Goal: Transaction & Acquisition: Obtain resource

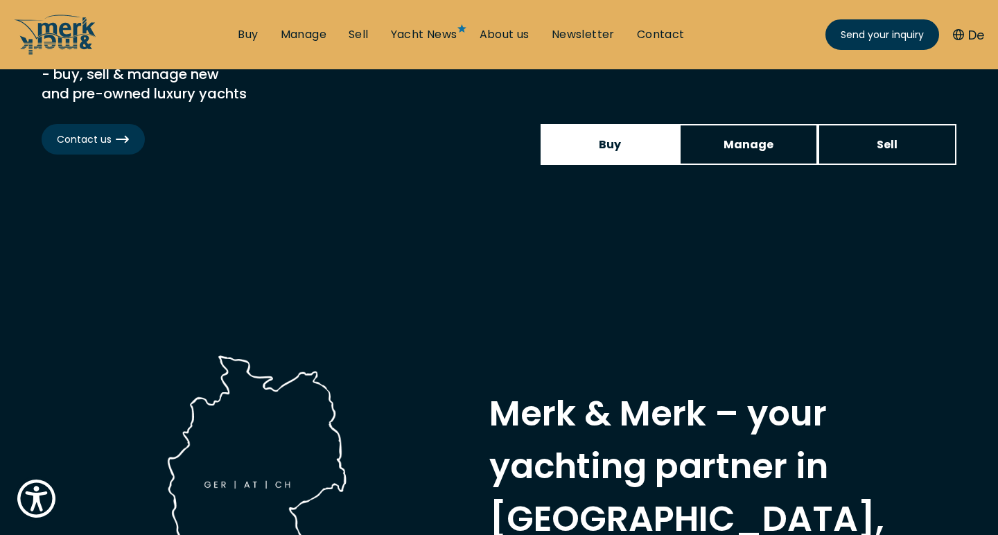
click at [640, 134] on link "Buy" at bounding box center [610, 144] width 139 height 41
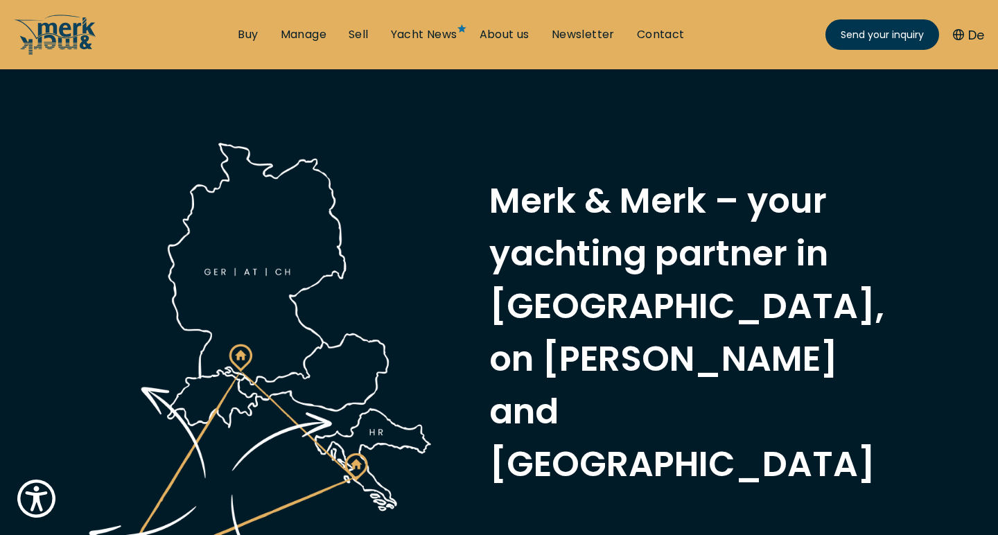
scroll to position [486, 0]
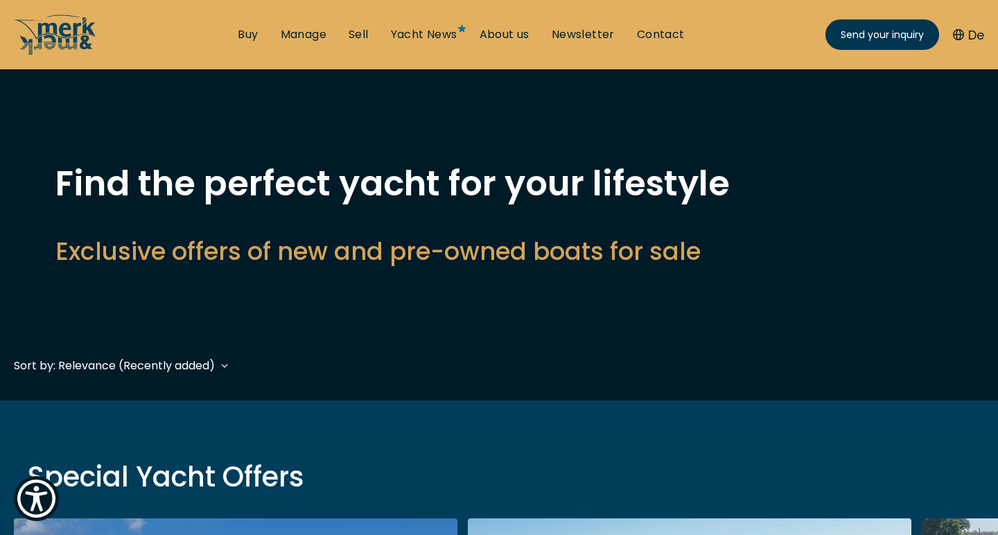
scroll to position [263, 0]
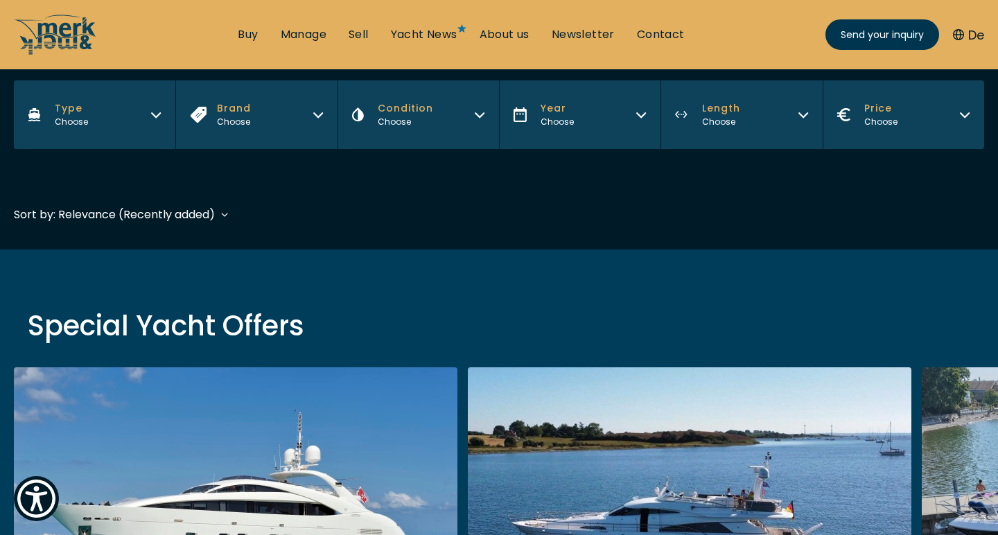
click at [121, 121] on button "Type Choose" at bounding box center [95, 114] width 162 height 69
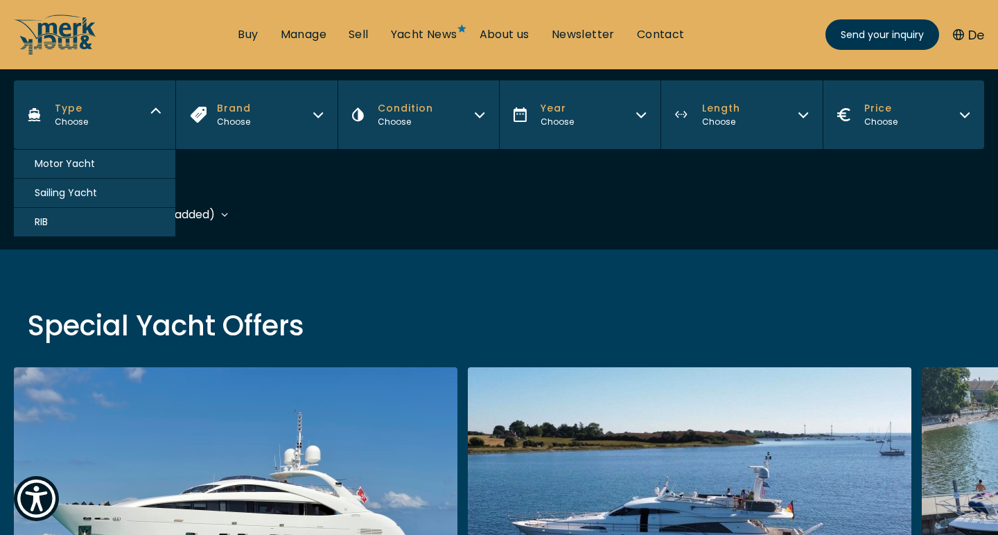
click at [71, 164] on span "Motor Yacht" at bounding box center [65, 164] width 60 height 15
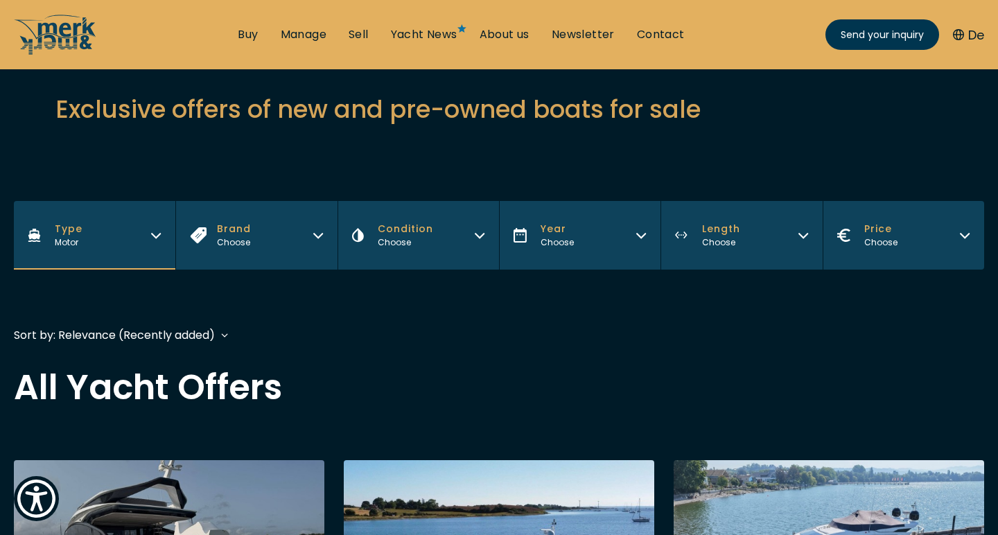
scroll to position [142, 0]
click at [259, 252] on button "Brand Choose" at bounding box center [256, 235] width 162 height 69
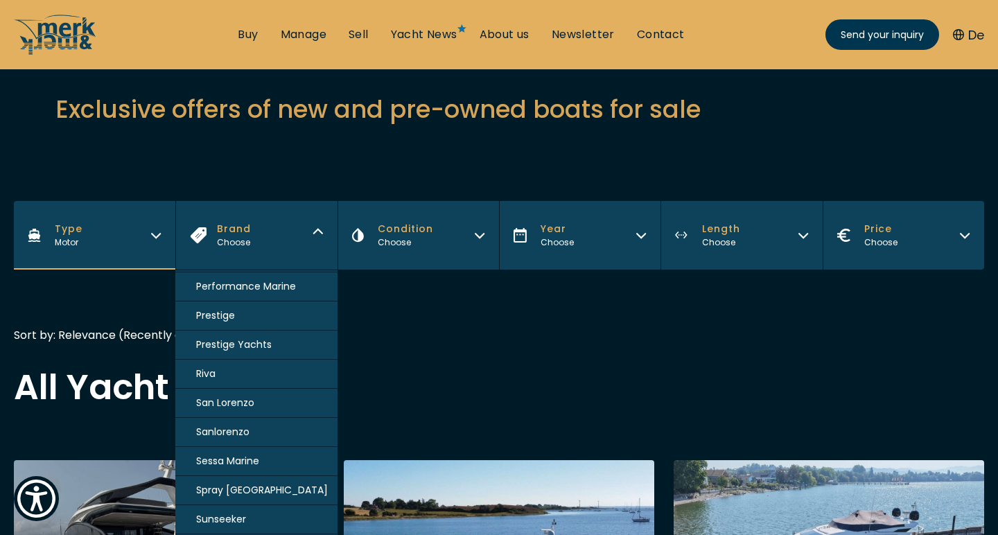
scroll to position [959, 0]
click at [236, 463] on span "Sessa Marine" at bounding box center [227, 461] width 63 height 15
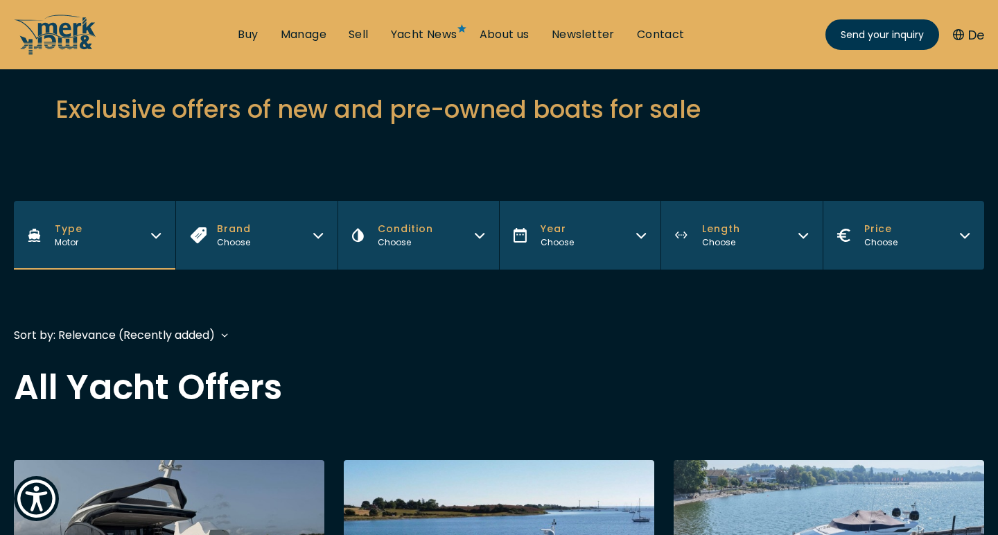
scroll to position [343, 0]
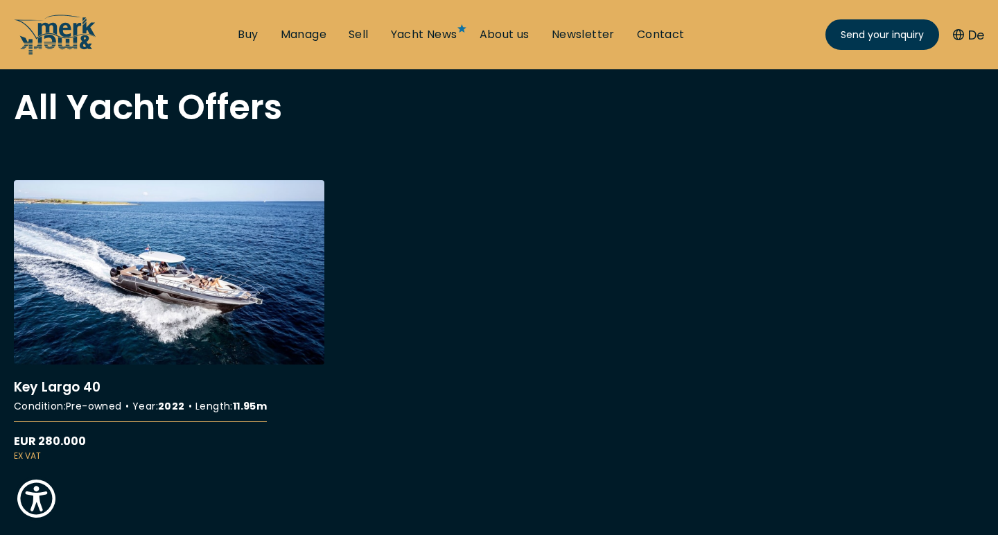
scroll to position [436, 0]
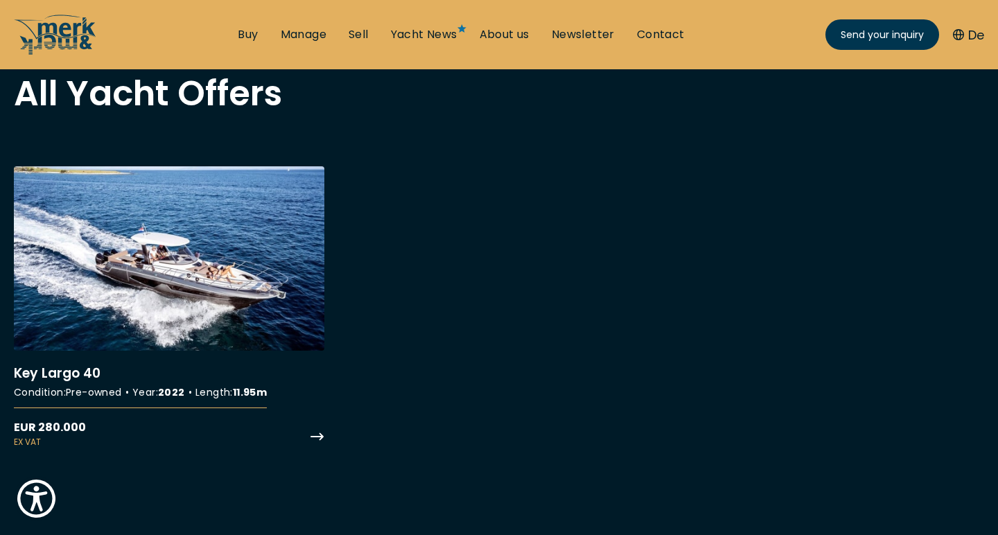
click at [229, 278] on link "More details about Key Largo 40" at bounding box center [169, 307] width 311 height 282
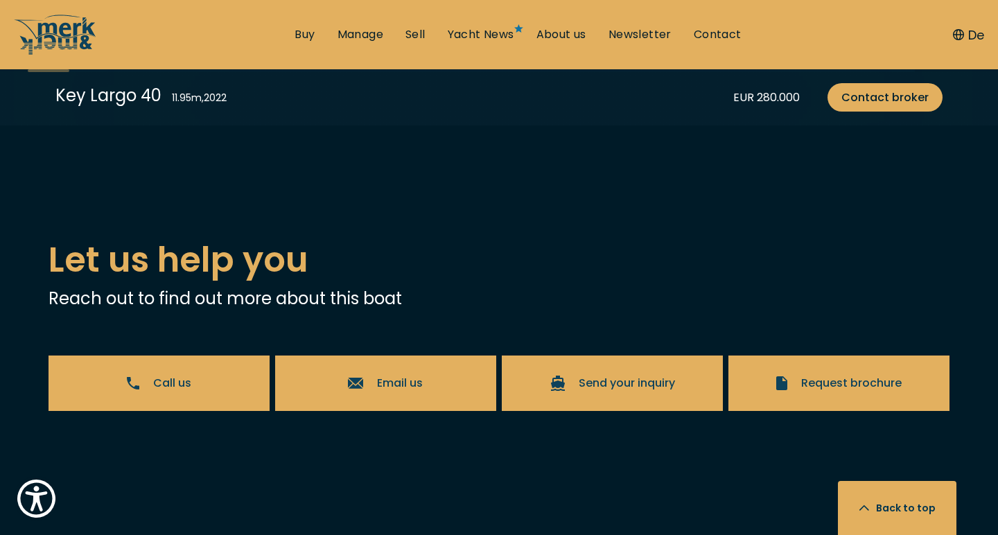
scroll to position [3096, 0]
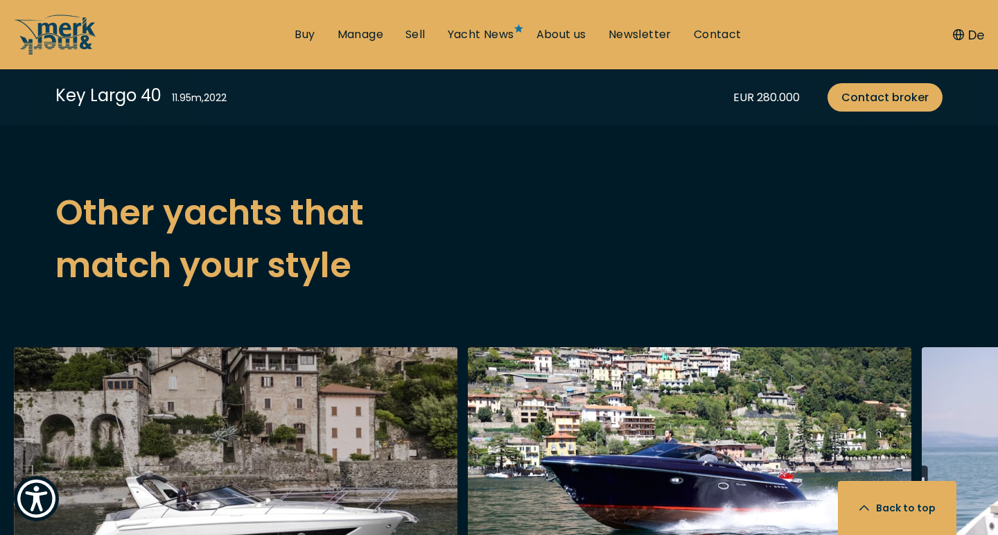
click at [770, 41] on link "Request brochure" at bounding box center [838, 12] width 221 height 55
select select "buy"
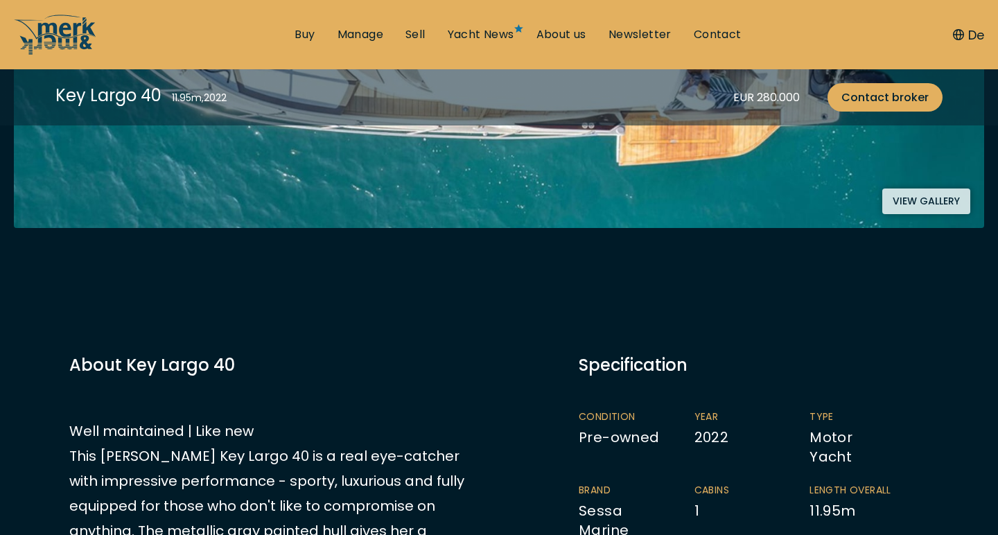
click at [933, 207] on button "View gallery" at bounding box center [926, 202] width 88 height 26
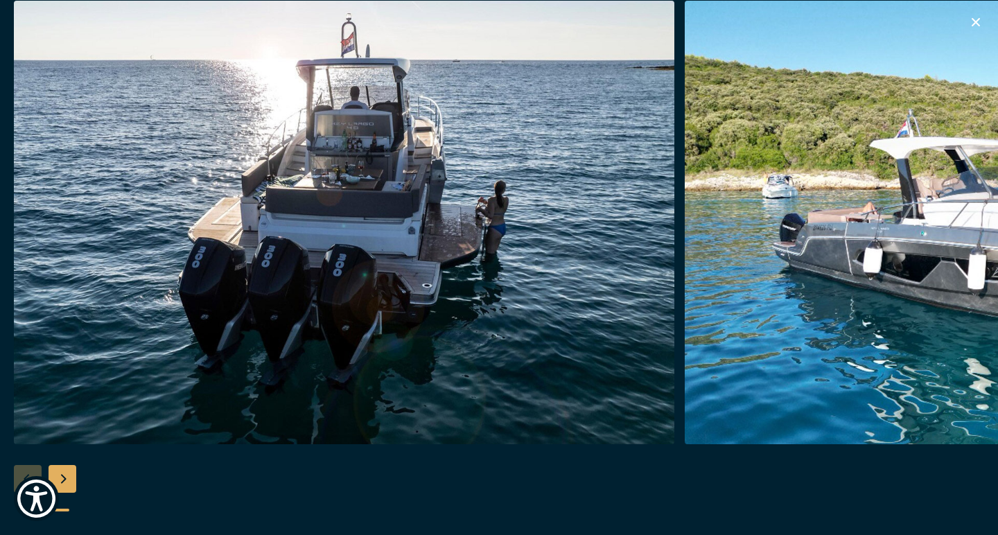
click at [64, 473] on div "Next slide" at bounding box center [63, 479] width 28 height 28
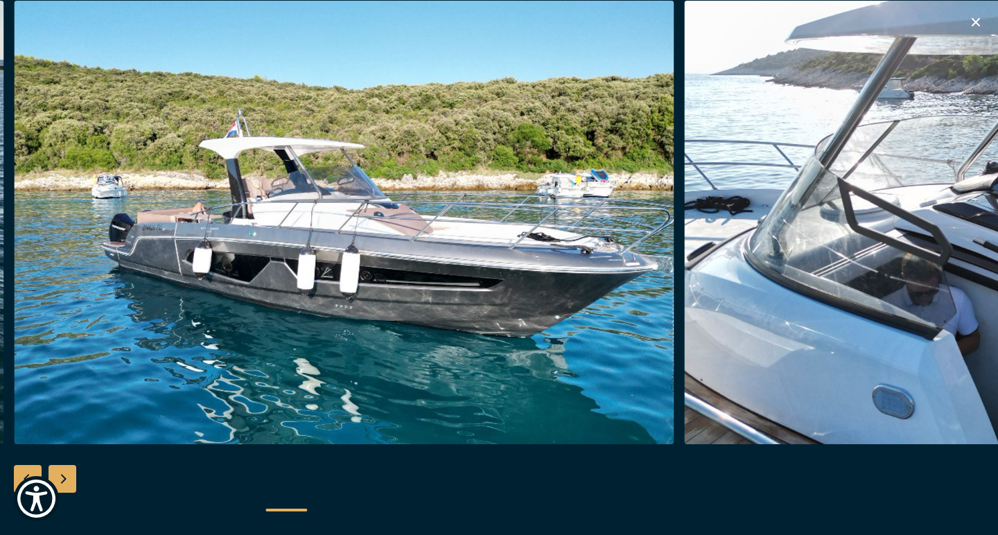
click at [64, 473] on div "Next slide" at bounding box center [63, 479] width 28 height 28
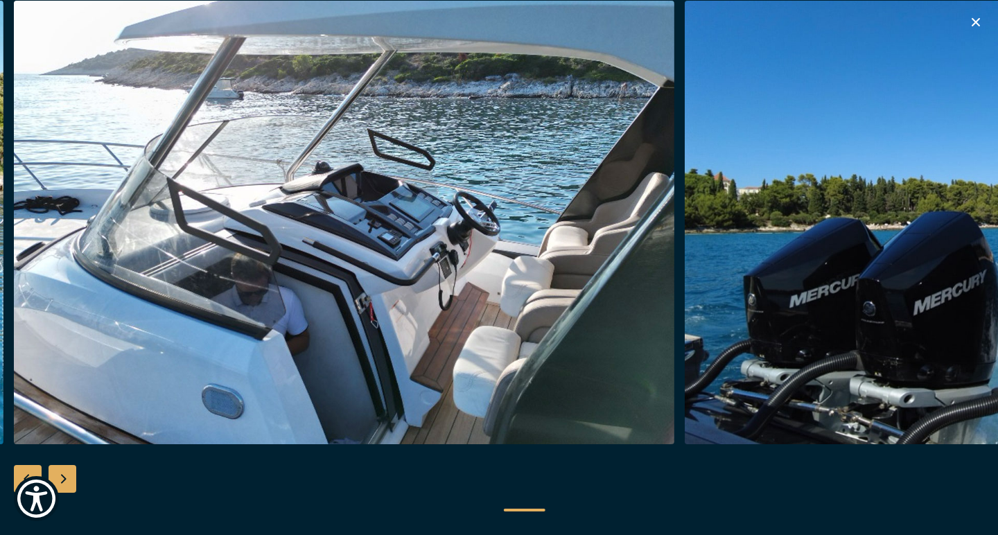
click at [64, 473] on div "Next slide" at bounding box center [63, 479] width 28 height 28
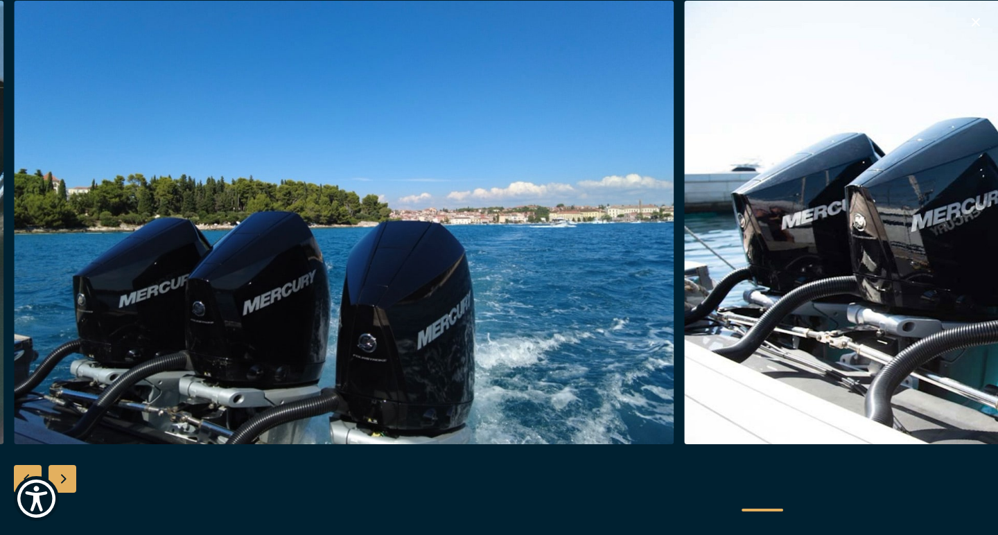
click at [64, 473] on div "Next slide" at bounding box center [63, 479] width 28 height 28
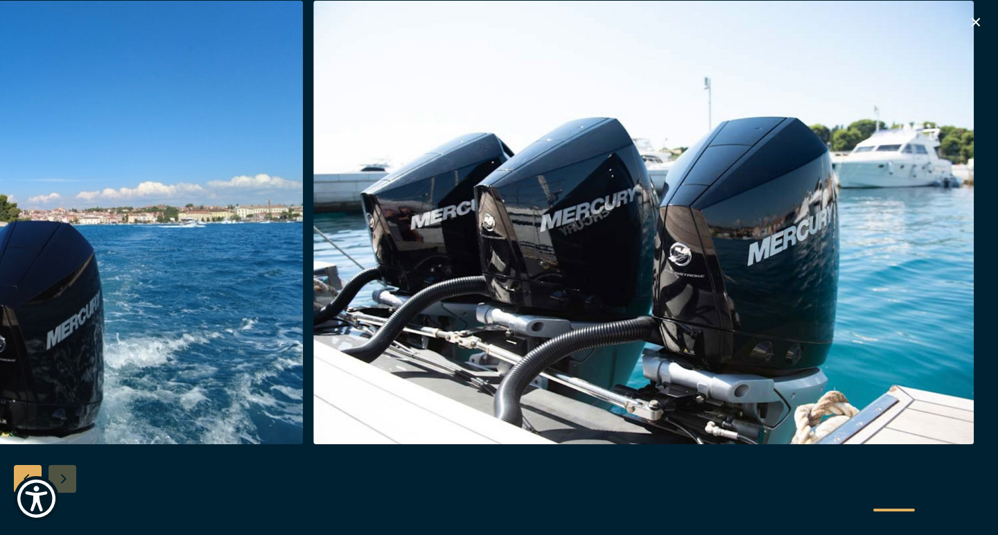
click at [64, 473] on div at bounding box center [499, 268] width 998 height 534
click at [975, 19] on icon "button" at bounding box center [976, 22] width 17 height 17
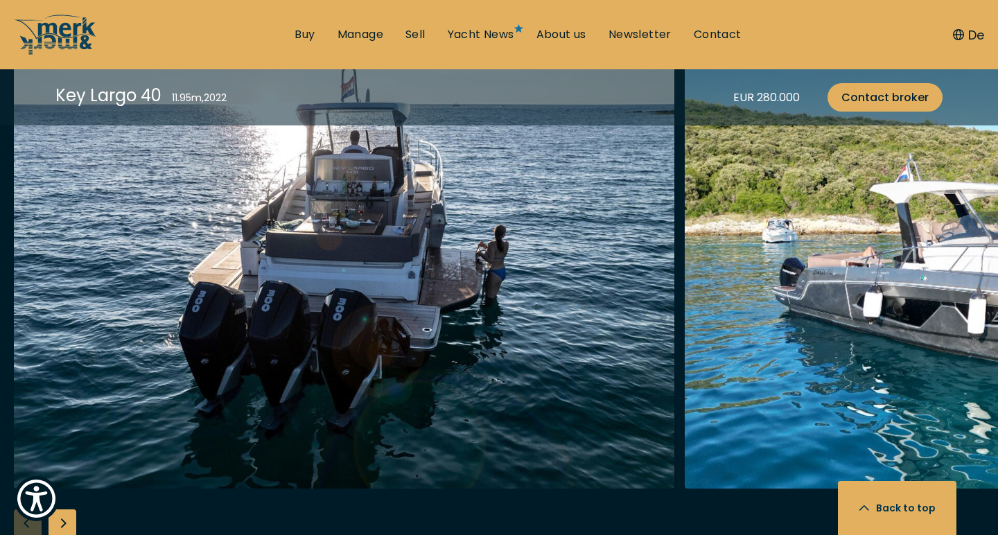
scroll to position [1829, 0]
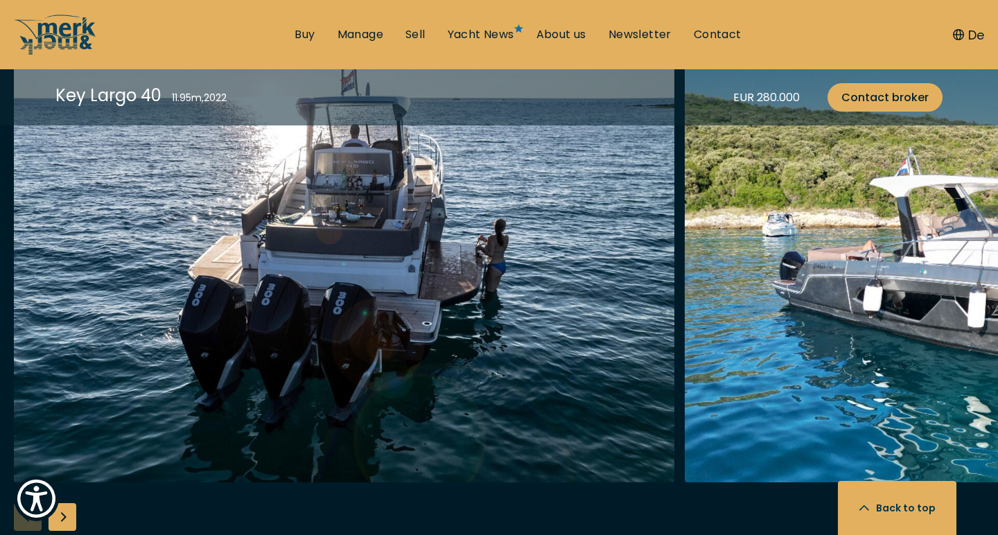
click at [69, 514] on div "Next slide" at bounding box center [63, 517] width 28 height 28
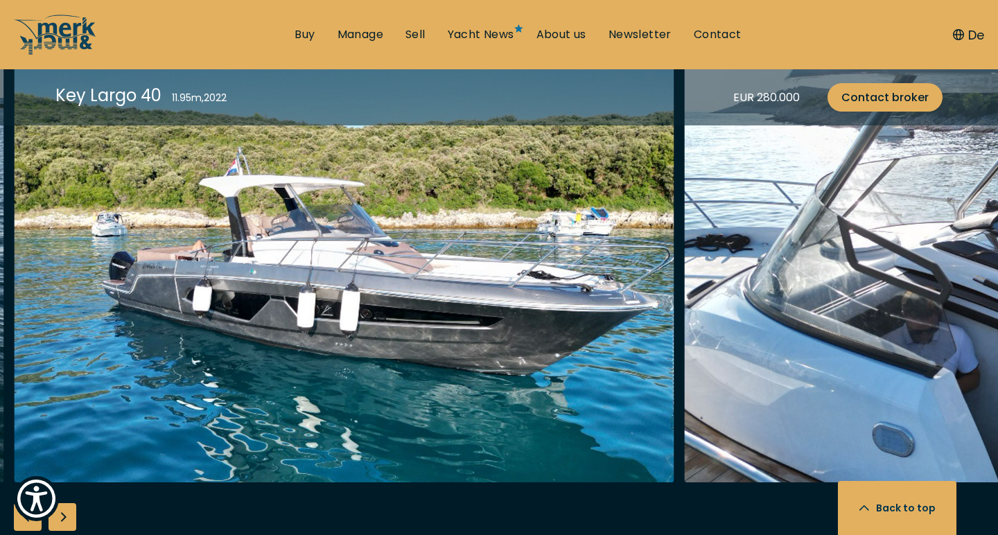
click at [69, 514] on div "Next slide" at bounding box center [63, 517] width 28 height 28
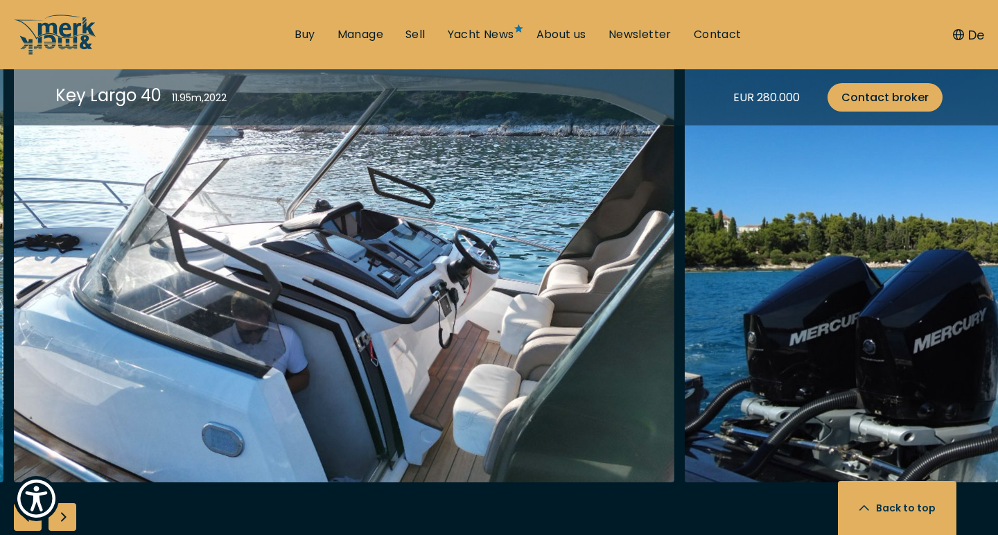
click at [69, 514] on div "Next slide" at bounding box center [63, 517] width 28 height 28
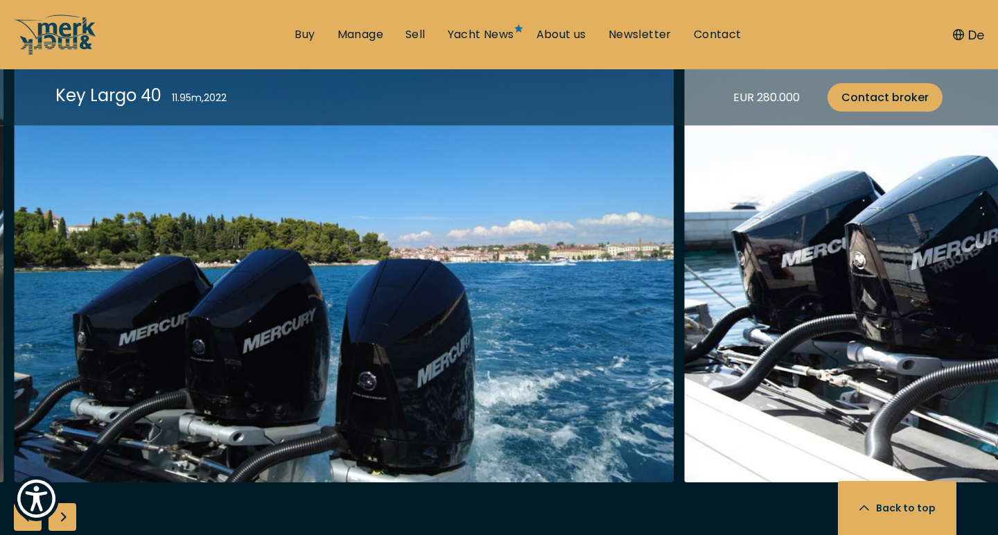
click at [69, 514] on div "Next slide" at bounding box center [63, 517] width 28 height 28
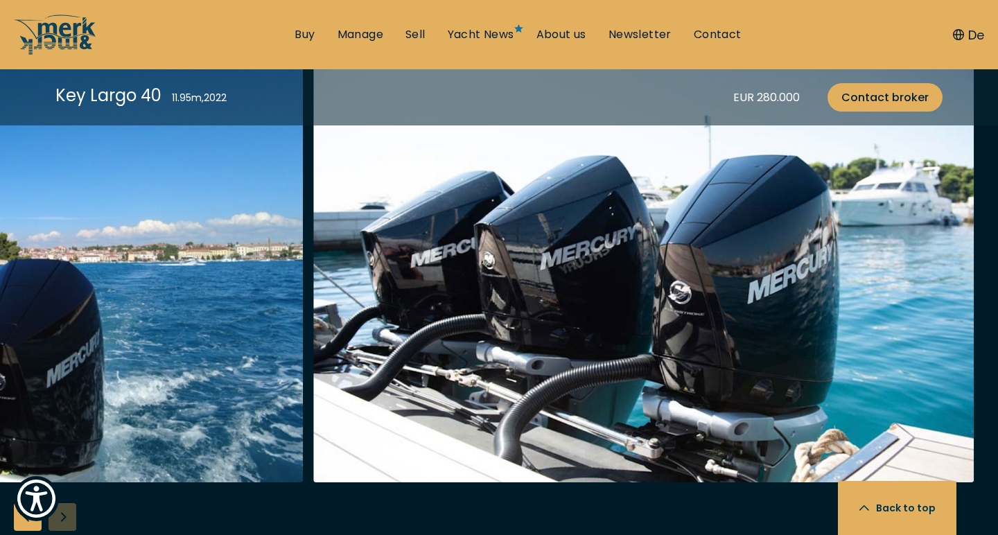
click at [69, 514] on div at bounding box center [499, 306] width 998 height 534
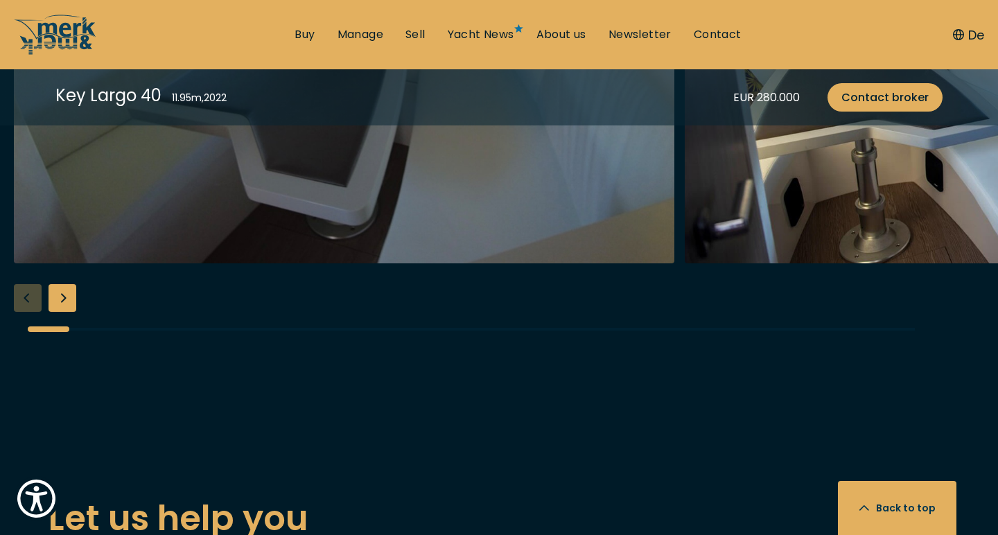
scroll to position [2826, 0]
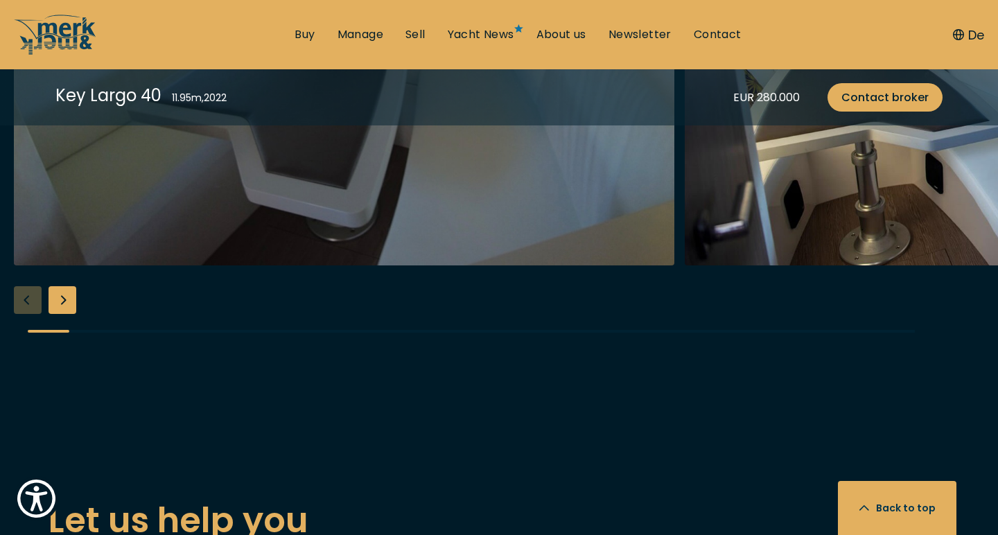
click at [62, 312] on div "Next slide" at bounding box center [63, 300] width 28 height 28
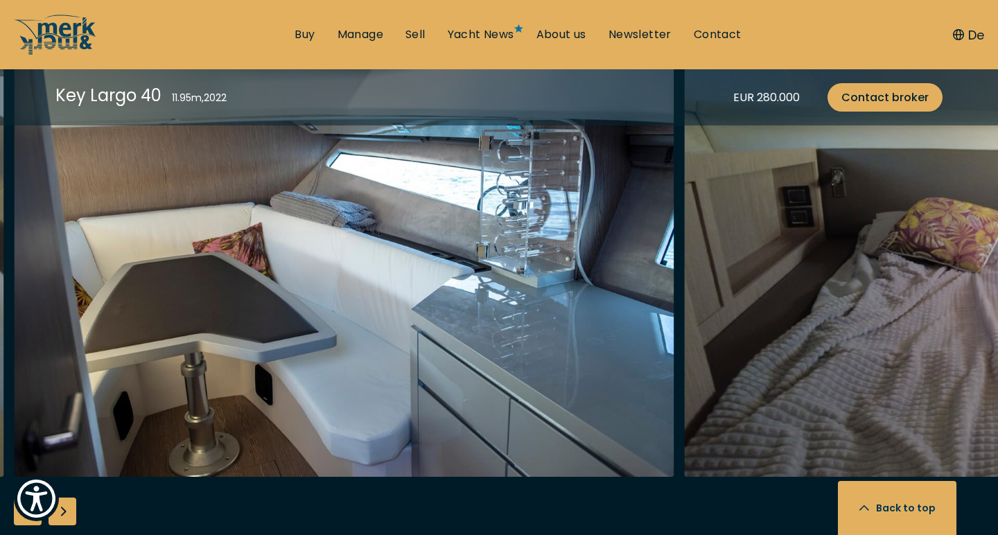
scroll to position [2600, 0]
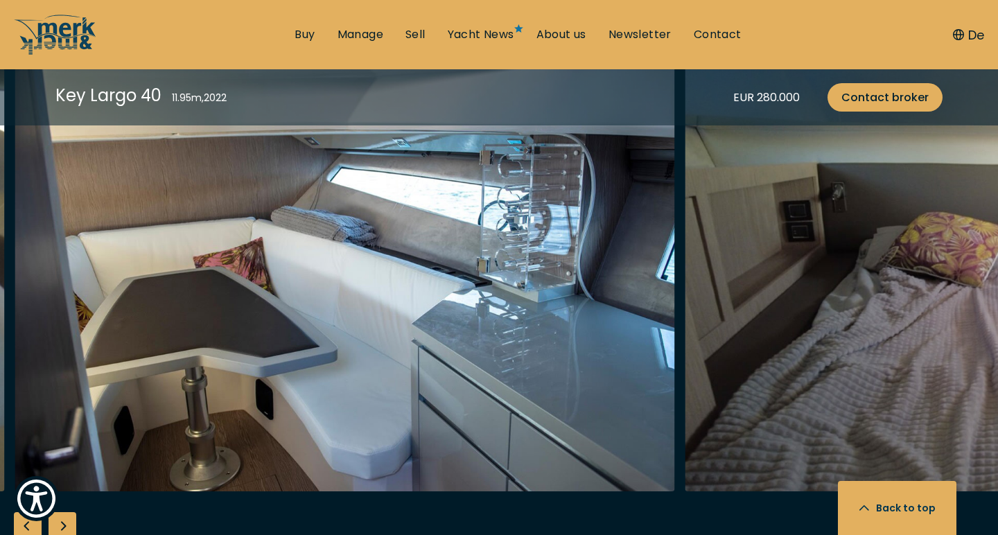
click at [67, 523] on div "Next slide" at bounding box center [63, 526] width 28 height 28
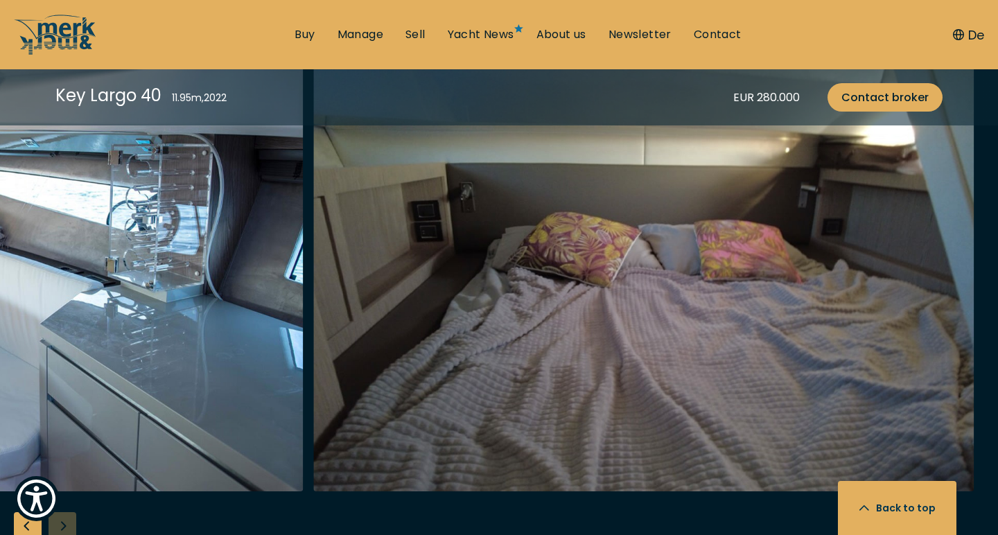
click at [67, 523] on div at bounding box center [499, 315] width 998 height 534
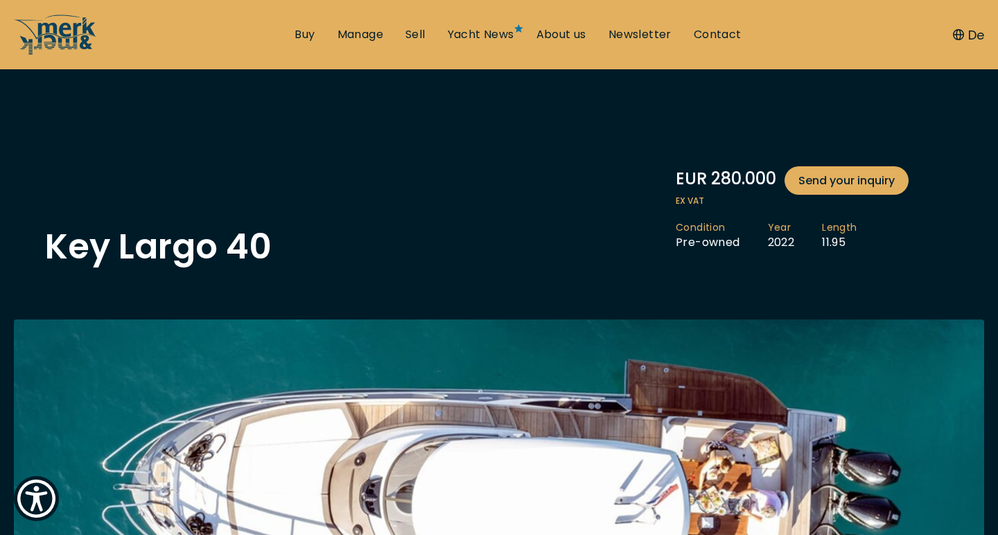
scroll to position [0, 0]
